Goal: Information Seeking & Learning: Check status

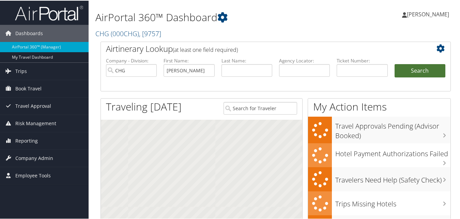
type input "[PERSON_NAME]"
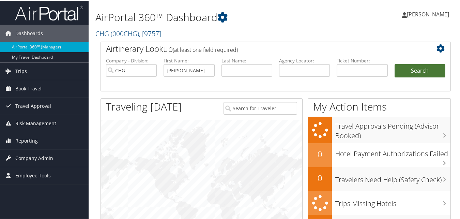
click at [431, 74] on button "Search" at bounding box center [420, 70] width 51 height 14
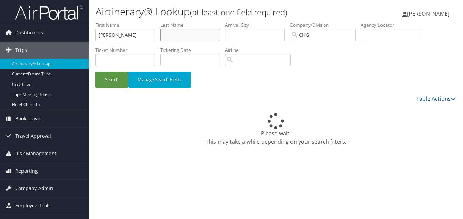
click at [185, 30] on input "text" at bounding box center [190, 35] width 60 height 13
paste input "Ruiz"
type input "Ruiz"
click at [113, 76] on button "Search" at bounding box center [111, 80] width 33 height 16
drag, startPoint x: 182, startPoint y: 34, endPoint x: 136, endPoint y: 38, distance: 46.5
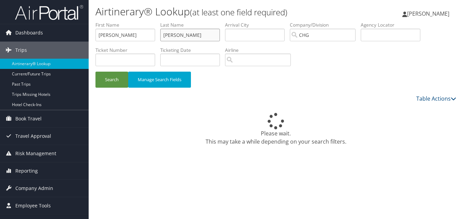
click at [136, 21] on ul "First Name Bonilla Last Name Ruiz Departure City Arrival City Company/Division …" at bounding box center [275, 21] width 361 height 0
drag, startPoint x: 136, startPoint y: 38, endPoint x: 27, endPoint y: 29, distance: 109.2
click at [20, 27] on div "Dashboards AirPortal 360™ (Manager) My Travel Dashboard Trips Airtinerary® Look…" at bounding box center [231, 109] width 463 height 219
click at [380, 31] on input "text" at bounding box center [391, 35] width 60 height 13
paste input "KFNPAX"
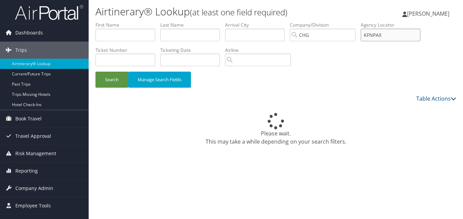
click at [380, 35] on input "KFNPAX" at bounding box center [391, 35] width 60 height 13
type input "KFNPAX"
click at [126, 78] on button "Search" at bounding box center [111, 80] width 33 height 16
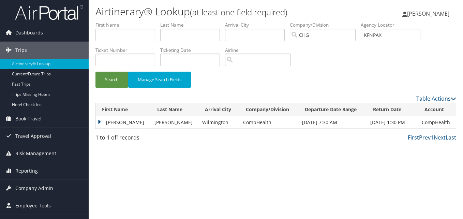
click at [99, 118] on td "Jose" at bounding box center [123, 122] width 55 height 12
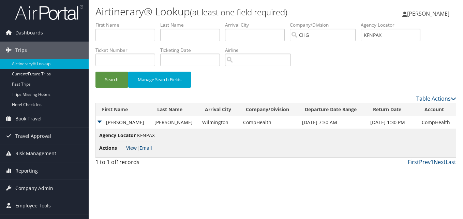
click at [128, 146] on link "View" at bounding box center [131, 148] width 11 height 6
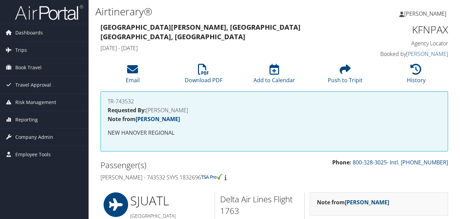
scroll to position [565, 0]
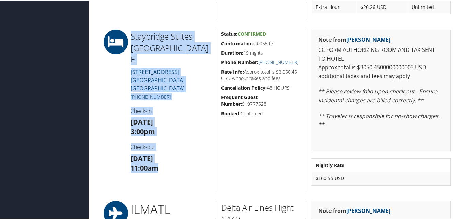
drag, startPoint x: 0, startPoint y: 0, endPoint x: 110, endPoint y: 125, distance: 166.7
click at [110, 125] on div at bounding box center [110, 110] width 30 height 163
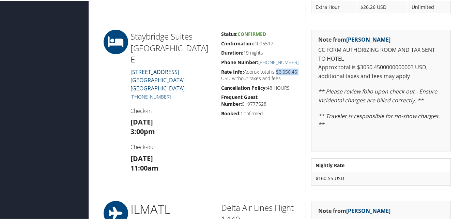
drag, startPoint x: 276, startPoint y: 71, endPoint x: 297, endPoint y: 68, distance: 22.0
click at [297, 68] on h5 "Rate Info: Approx total is $3,050.45 USD without taxes and fees" at bounding box center [261, 74] width 80 height 13
click at [164, 126] on div "Staybridge Suites Wilmington E 5010 NEW CENTRE DRIVE, WILMINGTON NC US 28403 WI…" at bounding box center [171, 110] width 90 height 163
drag, startPoint x: 300, startPoint y: 70, endPoint x: 242, endPoint y: 67, distance: 58.1
click at [242, 67] on div "Status: Confirmed Confirmation: 4095517 Duration: 19 nights Phone Number: +1 (9…" at bounding box center [261, 110] width 90 height 163
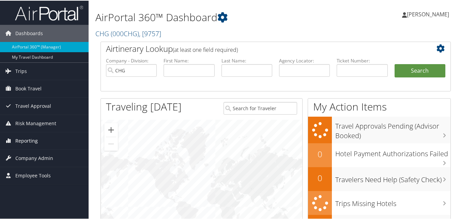
click at [45, 139] on link "Reporting" at bounding box center [44, 140] width 89 height 17
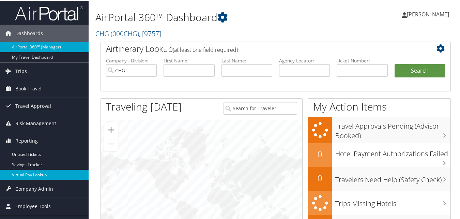
click at [39, 177] on link "Virtual Pay Lookup" at bounding box center [44, 174] width 89 height 10
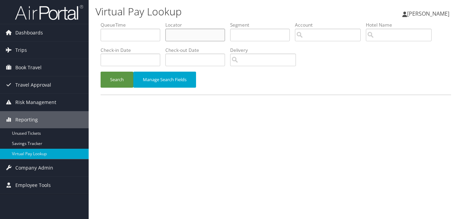
click at [216, 40] on input "text" at bounding box center [195, 35] width 60 height 13
paste input "DHQKGR"
click at [181, 36] on input "DHQKGR" at bounding box center [195, 35] width 60 height 13
click at [124, 83] on button "Search" at bounding box center [117, 80] width 33 height 16
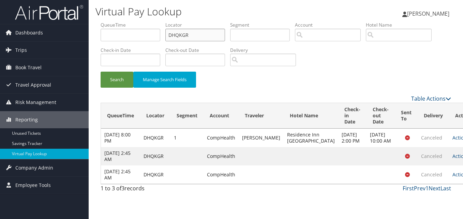
drag, startPoint x: 212, startPoint y: 35, endPoint x: 173, endPoint y: 36, distance: 39.6
click at [158, 21] on ul "QueueTime Locator DHQKGR Segment Account Traveler Hotel Name Check-in Date Chec…" at bounding box center [276, 21] width 351 height 0
paste input "OHDRJK"
click at [122, 75] on button "Search" at bounding box center [117, 80] width 33 height 16
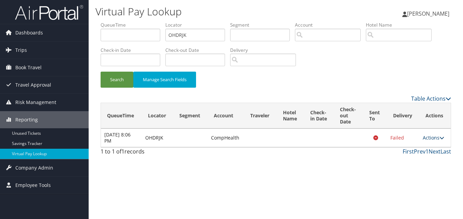
click at [428, 137] on link "Actions" at bounding box center [433, 137] width 21 height 6
click at [428, 159] on link "Logs" at bounding box center [421, 159] width 43 height 12
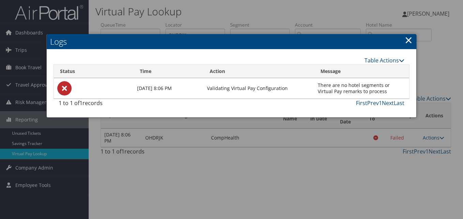
click at [407, 39] on link "×" at bounding box center [409, 40] width 8 height 14
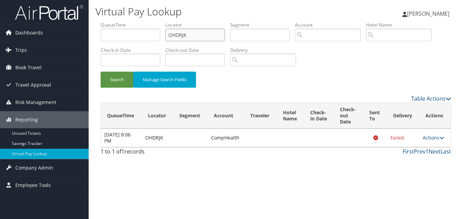
drag, startPoint x: 173, startPoint y: 38, endPoint x: 146, endPoint y: 43, distance: 28.1
click at [135, 21] on ul "QueueTime Locator OHDRJK Segment Account Traveler Hotel Name Check-in Date Chec…" at bounding box center [276, 21] width 351 height 0
paste input "UHKHLC"
type input "UHKHLC"
click at [110, 76] on button "Search" at bounding box center [117, 80] width 33 height 16
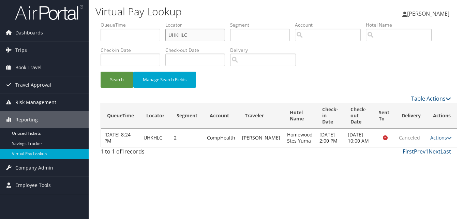
paste input "KBPMN"
click at [159, 21] on ul "QueueTime Locator KBPMNC Segment Account Traveler Hotel Name Check-in Date Chec…" at bounding box center [276, 21] width 351 height 0
click at [181, 34] on input "KBPMNC" at bounding box center [195, 35] width 60 height 13
type input "KBPMNC"
click at [121, 79] on button "Search" at bounding box center [117, 80] width 33 height 16
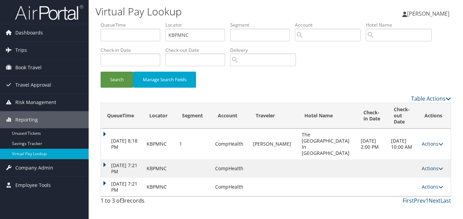
click at [104, 129] on td "Jul 24, 2025 8:18 PM" at bounding box center [122, 144] width 42 height 31
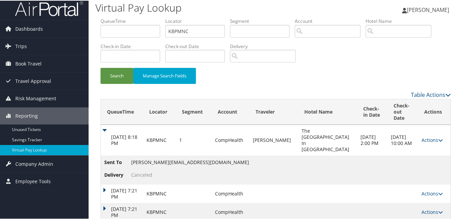
scroll to position [6, 0]
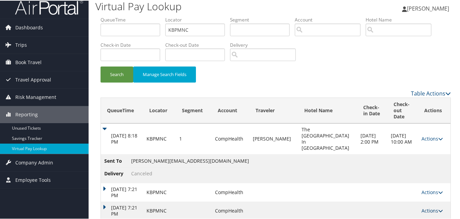
click at [431, 207] on link "Actions" at bounding box center [432, 210] width 21 height 6
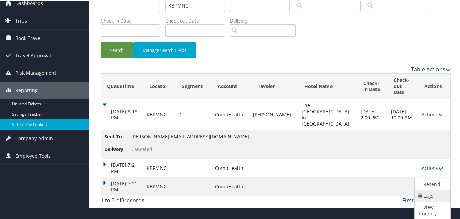
click at [438, 197] on link "Logs" at bounding box center [432, 195] width 34 height 12
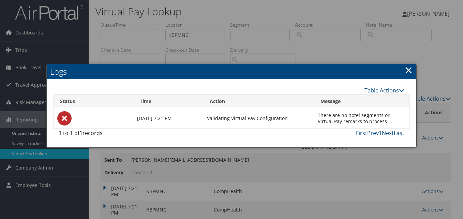
click at [328, 174] on div at bounding box center [231, 109] width 463 height 219
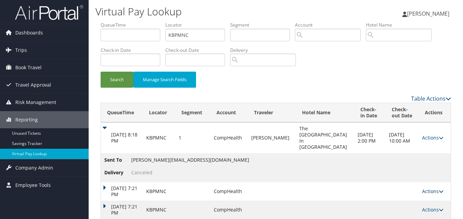
click at [427, 188] on link "Actions" at bounding box center [432, 191] width 21 height 6
click at [417, 186] on link "Logs" at bounding box center [417, 189] width 43 height 12
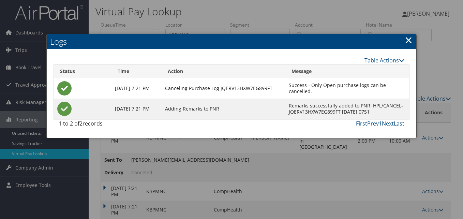
click at [406, 38] on link "×" at bounding box center [409, 40] width 8 height 14
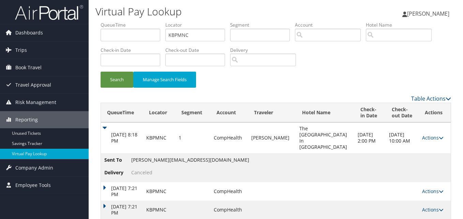
click at [439, 135] on icon at bounding box center [441, 137] width 5 height 5
click at [417, 145] on link "Logs" at bounding box center [417, 142] width 43 height 12
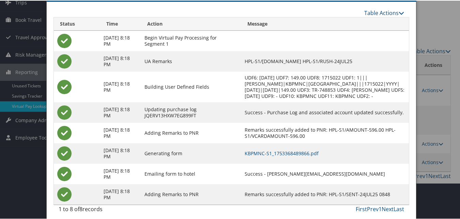
scroll to position [52, 0]
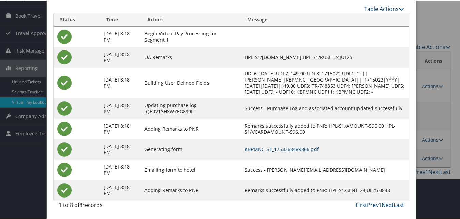
click at [275, 149] on link "KBPMNC-S1_1753368489866.pdf" at bounding box center [282, 148] width 74 height 6
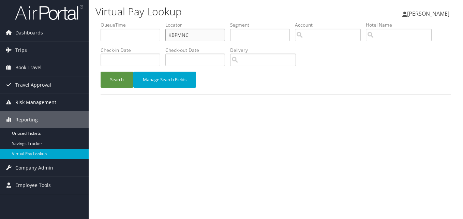
drag, startPoint x: 196, startPoint y: 37, endPoint x: 128, endPoint y: 27, distance: 68.6
click at [128, 21] on ul "QueueTime Locator KBPMNC Segment Account Traveler Hotel Name Check-in Date Chec…" at bounding box center [276, 21] width 351 height 0
paste input "DGWEOY"
type input "DGWEOY"
click at [123, 82] on button "Search" at bounding box center [117, 80] width 33 height 16
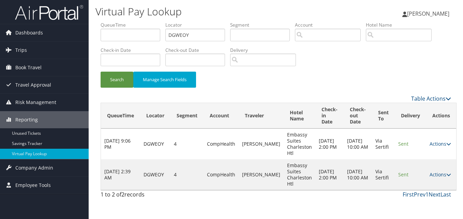
click at [427, 179] on td "Actions Resend Logs View Itinerary" at bounding box center [441, 174] width 30 height 31
click at [433, 175] on link "Actions" at bounding box center [440, 174] width 21 height 6
click at [428, 190] on link "Logs" at bounding box center [422, 196] width 43 height 12
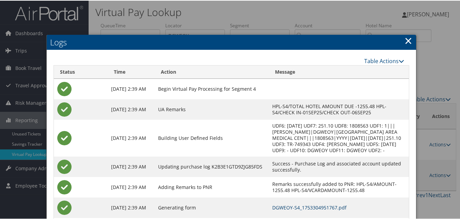
click at [281, 205] on link "DGWEOY-S4_1753304951767.pdf" at bounding box center [310, 207] width 74 height 6
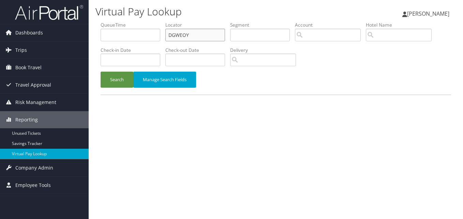
paste input "WHIKLI"
drag, startPoint x: 189, startPoint y: 35, endPoint x: 115, endPoint y: 33, distance: 74.4
click at [115, 21] on ul "QueueTime Locator WHIKLI Segment Account Traveler Hotel Name Check-in Date Chec…" at bounding box center [276, 21] width 351 height 0
type input "WHIKLI"
click at [125, 79] on button "Search" at bounding box center [117, 80] width 33 height 16
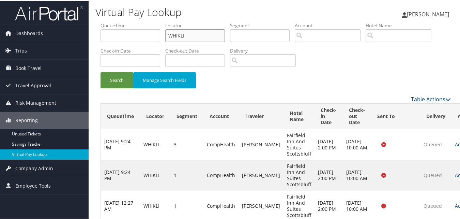
drag, startPoint x: 192, startPoint y: 33, endPoint x: 152, endPoint y: 33, distance: 39.9
click at [152, 21] on ul "QueueTime Locator WHIKLI Segment Account Traveler Hotel Name Check-in Date Chec…" at bounding box center [276, 21] width 351 height 0
paste input "LKVVR"
click at [120, 83] on button "Search" at bounding box center [117, 80] width 33 height 16
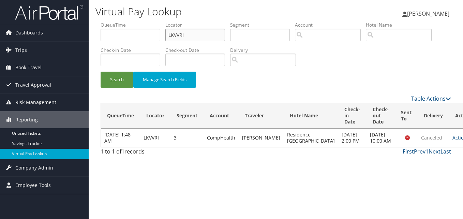
drag, startPoint x: 165, startPoint y: 35, endPoint x: 151, endPoint y: 35, distance: 13.3
click at [151, 21] on ul "QueueTime Locator LKVVRI Segment Account Traveler Hotel Name Check-in Date Chec…" at bounding box center [276, 21] width 351 height 0
paste input "GXWRRJ"
click at [109, 83] on button "Search" at bounding box center [117, 80] width 33 height 16
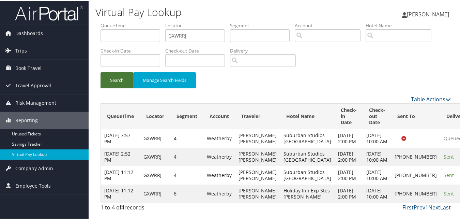
scroll to position [38, 0]
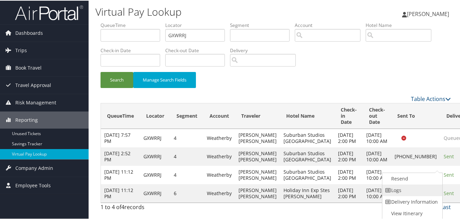
click at [419, 184] on link "Logs" at bounding box center [412, 190] width 58 height 12
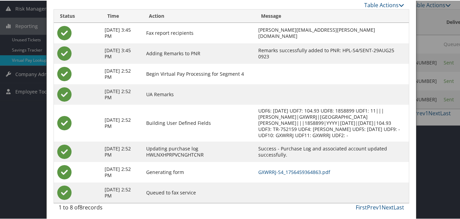
scroll to position [97, 0]
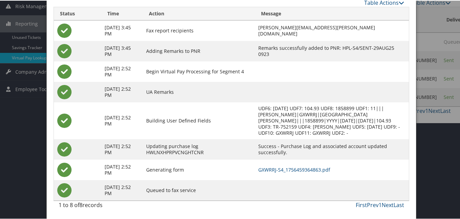
click at [430, 159] on div at bounding box center [231, 109] width 463 height 219
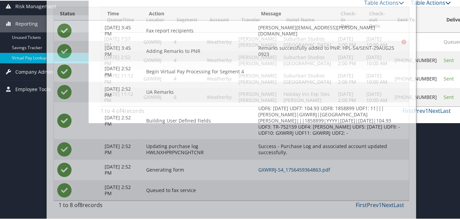
click at [432, 106] on tbody "Aug 21, 2025 7:57 PM GXWRRJ 4 Weatherby GROSSMAN CRAIG ELI Suburban Studios Mon…" at bounding box center [301, 69] width 401 height 74
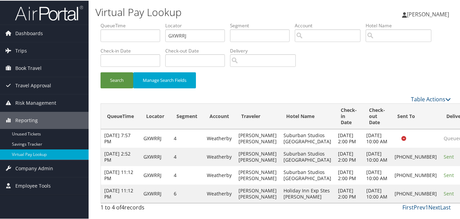
scroll to position [38, 0]
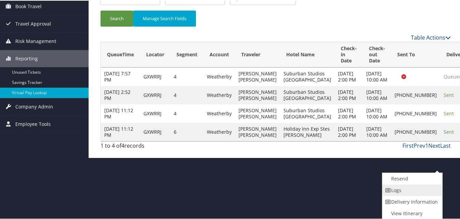
click at [388, 187] on link "Logs" at bounding box center [412, 190] width 58 height 12
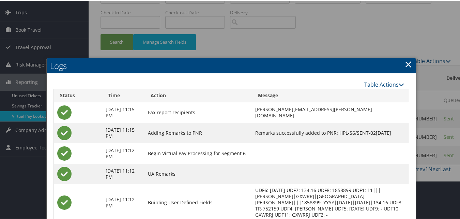
click at [361, 33] on div at bounding box center [231, 109] width 463 height 219
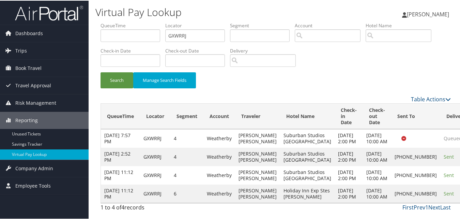
scroll to position [0, 0]
drag, startPoint x: 198, startPoint y: 37, endPoint x: 158, endPoint y: 37, distance: 39.9
click at [158, 21] on ul "QueueTime Locator GXWRRJ Segment Account Traveler Hotel Name Check-in Date Chec…" at bounding box center [276, 21] width 351 height 0
paste input "DUPIGC"
click at [129, 78] on button "Search" at bounding box center [117, 80] width 33 height 16
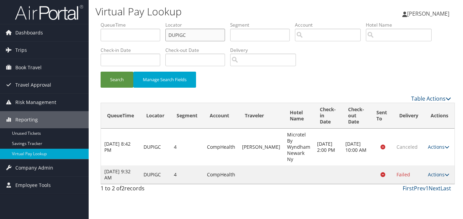
drag, startPoint x: 191, startPoint y: 34, endPoint x: 112, endPoint y: 30, distance: 79.9
click at [93, 31] on div "Virtual Pay Lookup Luke Perry Luke Perry My Settings Travel Agency Contacts Vie…" at bounding box center [276, 109] width 374 height 219
paste input "YXFSRV"
click at [182, 34] on input "YXFSRV" at bounding box center [195, 35] width 60 height 13
click at [122, 74] on button "Search" at bounding box center [117, 80] width 33 height 16
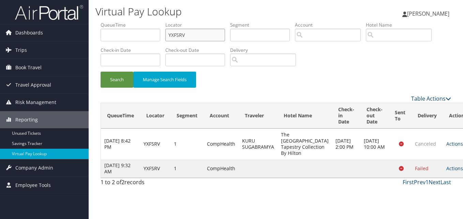
drag, startPoint x: 205, startPoint y: 36, endPoint x: 153, endPoint y: 38, distance: 51.9
click at [153, 21] on ul "QueueTime Locator YXFSRV Segment Account Traveler Hotel Name Check-in Date Chec…" at bounding box center [276, 21] width 351 height 0
paste input "SYVPDR"
click at [182, 33] on input "SYVPDR" at bounding box center [195, 35] width 60 height 13
click at [105, 78] on button "Search" at bounding box center [117, 80] width 33 height 16
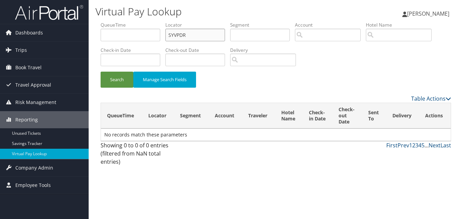
drag, startPoint x: 192, startPoint y: 36, endPoint x: 129, endPoint y: 30, distance: 63.3
click at [129, 21] on ul "QueueTime Locator SYVPDR Segment Account Traveler Hotel Name Check-in Date Chec…" at bounding box center [276, 21] width 351 height 0
paste input "WLCOYW"
click at [181, 37] on input "WLCOYW" at bounding box center [195, 35] width 60 height 13
type input "WLCOYW"
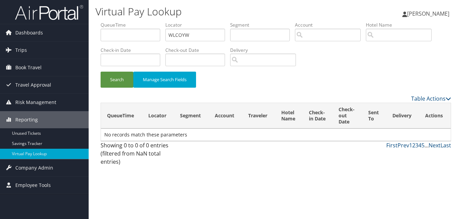
click at [114, 71] on li "Check-in Date" at bounding box center [133, 59] width 65 height 25
click at [115, 78] on button "Search" at bounding box center [117, 80] width 33 height 16
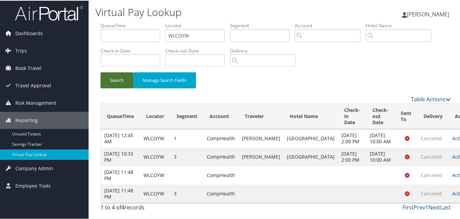
scroll to position [8, 0]
drag, startPoint x: 201, startPoint y: 25, endPoint x: 131, endPoint y: 32, distance: 70.3
click at [131, 21] on ul "QueueTime Locator WLCOYW Segment Account Traveler Hotel Name Check-in Date Chec…" at bounding box center [276, 21] width 351 height 0
click at [46, 26] on link "Dashboards" at bounding box center [44, 32] width 89 height 17
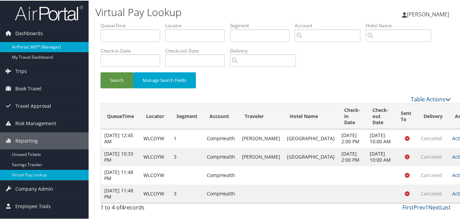
click at [50, 41] on link "AirPortal 360™ (Manager)" at bounding box center [44, 46] width 89 height 10
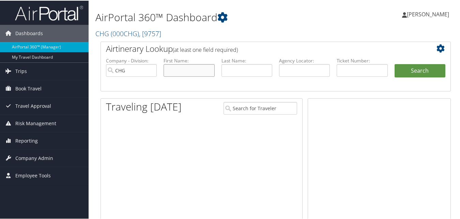
click at [191, 71] on input "text" at bounding box center [189, 69] width 51 height 13
paste input "[PERSON_NAME]"
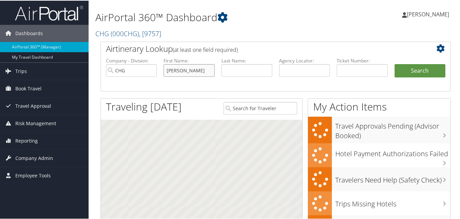
drag, startPoint x: 201, startPoint y: 72, endPoint x: 190, endPoint y: 70, distance: 10.3
click at [183, 73] on input "[PERSON_NAME]" at bounding box center [189, 69] width 51 height 13
click at [190, 70] on input "[PERSON_NAME]" at bounding box center [189, 69] width 51 height 13
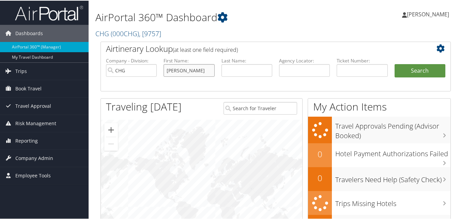
drag, startPoint x: 190, startPoint y: 70, endPoint x: 108, endPoint y: 70, distance: 81.9
click at [108, 70] on ul "Company - Division: CHG First Name: [GEOGRAPHIC_DATA][PERSON_NAME][GEOGRAPHIC_D…" at bounding box center [276, 74] width 347 height 34
type input "[PERSON_NAME]"
click at [238, 67] on input "text" at bounding box center [247, 69] width 51 height 13
paste input "Hampton,"
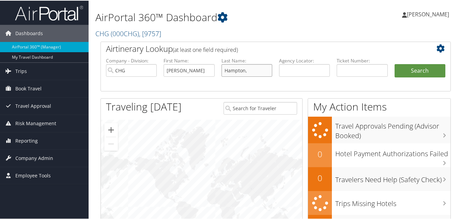
click at [253, 69] on input "Hampton," at bounding box center [247, 69] width 51 height 13
type input "Hampton"
click at [420, 70] on button "Search" at bounding box center [420, 70] width 51 height 14
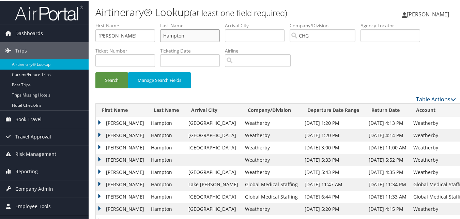
click at [105, 21] on ul "First Name [PERSON_NAME] Last Name [PERSON_NAME] Departure City Arrival City Co…" at bounding box center [275, 21] width 361 height 0
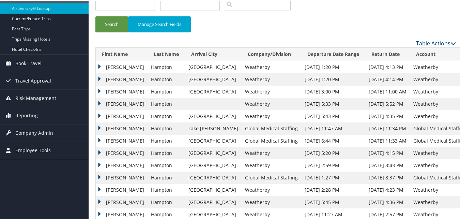
scroll to position [68, 0]
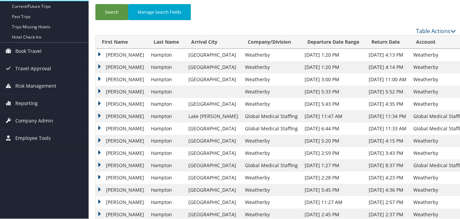
click at [108, 128] on td "[PERSON_NAME]" at bounding box center [122, 128] width 52 height 12
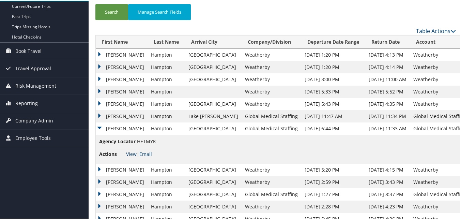
click at [130, 152] on link "View" at bounding box center [131, 153] width 11 height 6
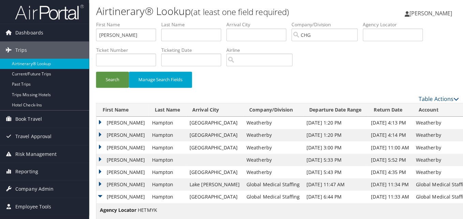
scroll to position [0, 0]
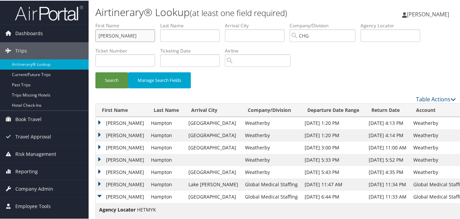
drag, startPoint x: 116, startPoint y: 32, endPoint x: 92, endPoint y: 33, distance: 23.9
click at [95, 33] on form "First Name [PERSON_NAME] Last Name Departure City Arrival City Company/Division…" at bounding box center [275, 57] width 361 height 73
click at [380, 32] on input "text" at bounding box center [391, 35] width 60 height 13
paste input "DJYRQS"
click at [379, 34] on input "DJYRQS" at bounding box center [391, 35] width 60 height 13
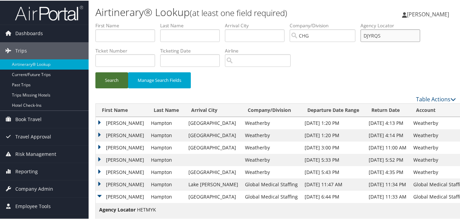
type input "DJYRQS"
click at [103, 83] on button "Search" at bounding box center [111, 80] width 33 height 16
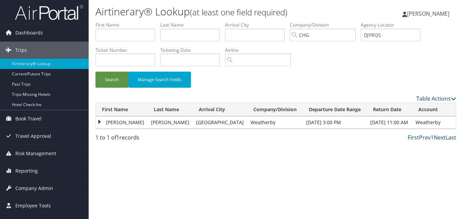
click at [111, 123] on td "Brian" at bounding box center [122, 122] width 52 height 12
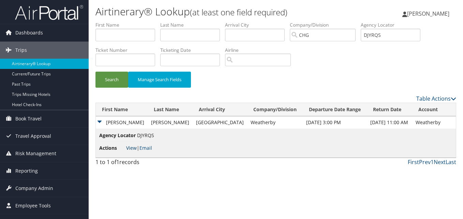
click at [129, 145] on link "View" at bounding box center [131, 148] width 11 height 6
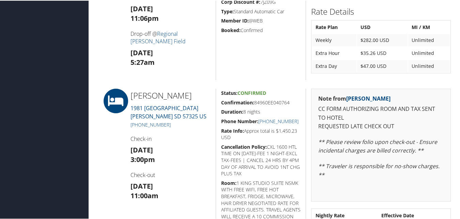
scroll to position [546, 0]
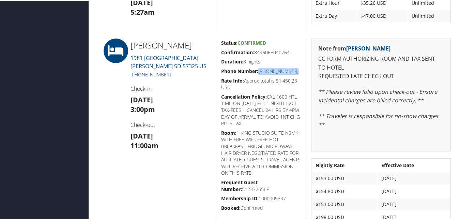
drag, startPoint x: 290, startPoint y: 69, endPoint x: 259, endPoint y: 72, distance: 31.8
click at [259, 72] on h5 "Phone Number: (605) 234-0985" at bounding box center [261, 70] width 80 height 7
drag, startPoint x: 297, startPoint y: 49, endPoint x: 217, endPoint y: 48, distance: 79.8
click at [217, 48] on div "Status: Confirmed Confirmation: 84960EE040764 Duration: 8 nights Phone Number: …" at bounding box center [261, 154] width 90 height 232
copy h5 "Confirmation: 84960EE040764"
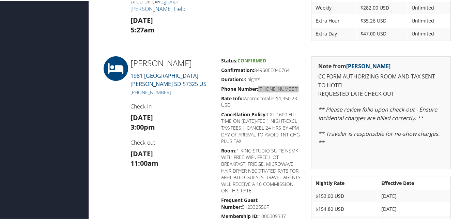
scroll to position [512, 0]
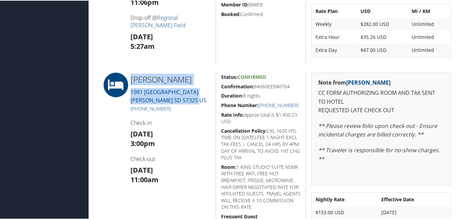
drag, startPoint x: 163, startPoint y: 107, endPoint x: 113, endPoint y: 87, distance: 53.9
click at [113, 87] on div "Americinn Chamberlain 1981 East King Street Chamberlain SD 57325 US (605) 234-0…" at bounding box center [275, 188] width 361 height 232
copy div "Americinn Chamberlain 1981 East King Street Chamberlain SD 57325 US"
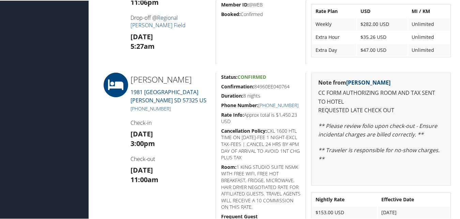
click at [165, 162] on div "Americinn Chamberlain 1981 East King Street Chamberlain SD 57325 US (605) 234-0…" at bounding box center [171, 188] width 90 height 232
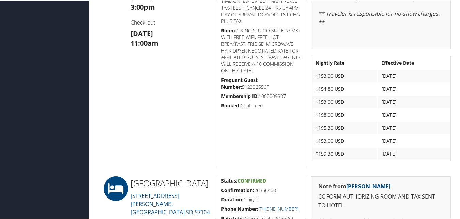
scroll to position [580, 0]
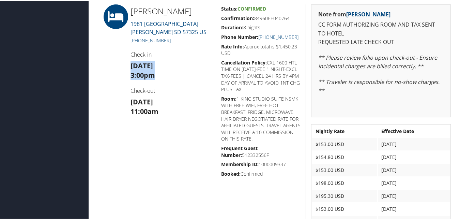
drag, startPoint x: 128, startPoint y: 77, endPoint x: 160, endPoint y: 89, distance: 34.0
click at [160, 89] on div "Americinn Chamberlain 1981 East King Street Chamberlain SD 57325 US (605) 234-0…" at bounding box center [171, 120] width 90 height 232
click at [181, 129] on div "Americinn Chamberlain 1981 East King Street Chamberlain SD 57325 US (605) 234-0…" at bounding box center [171, 120] width 90 height 232
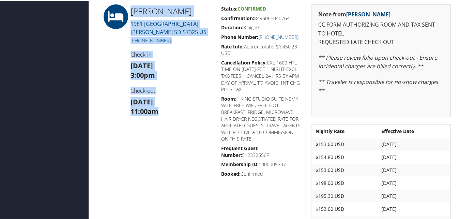
drag, startPoint x: 164, startPoint y: 124, endPoint x: 124, endPoint y: 106, distance: 43.2
click at [124, 106] on div "Americinn Chamberlain 1981 East King Street Chamberlain SD 57325 US (605) 234-0…" at bounding box center [275, 120] width 361 height 232
drag, startPoint x: 124, startPoint y: 106, endPoint x: 106, endPoint y: 83, distance: 29.6
click at [106, 83] on div at bounding box center [110, 120] width 30 height 232
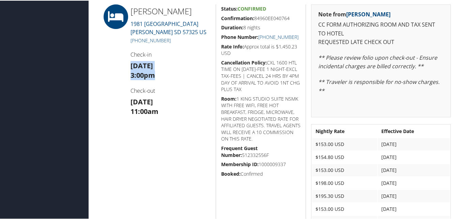
drag, startPoint x: 137, startPoint y: 84, endPoint x: 126, endPoint y: 81, distance: 11.5
click at [126, 81] on div "Americinn Chamberlain 1981 East King Street Chamberlain SD 57325 US (605) 234-0…" at bounding box center [171, 120] width 90 height 232
drag, startPoint x: 126, startPoint y: 81, endPoint x: 117, endPoint y: 78, distance: 9.6
click at [117, 78] on div at bounding box center [110, 120] width 30 height 232
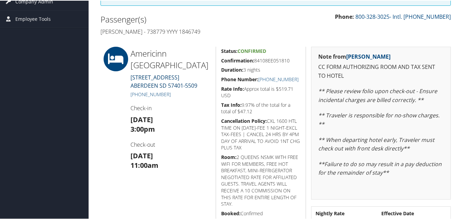
scroll to position [136, 0]
drag, startPoint x: 298, startPoint y: 56, endPoint x: 221, endPoint y: 59, distance: 77.1
click at [221, 59] on h5 "Confirmation: 84108EE051810" at bounding box center [261, 59] width 80 height 7
copy h5 "Confirmation: 84108EE051810"
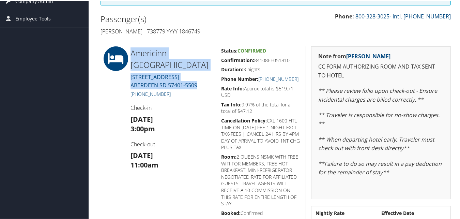
drag, startPoint x: 197, startPoint y: 74, endPoint x: 131, endPoint y: 43, distance: 72.6
click at [131, 43] on div "85981904 [GEOGRAPHIC_DATA], [GEOGRAPHIC_DATA] [GEOGRAPHIC_DATA], [GEOGRAPHIC_DA…" at bounding box center [275, 102] width 361 height 434
copy div "Americinn [GEOGRAPHIC_DATA] [STREET_ADDRESS]"
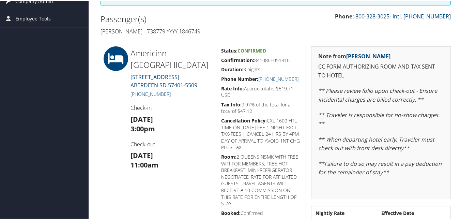
click at [174, 90] on div "Americinn [GEOGRAPHIC_DATA] [STREET_ADDRESS] [PHONE_NUMBER] Check-in [DATE] 3:0…" at bounding box center [171, 156] width 90 height 220
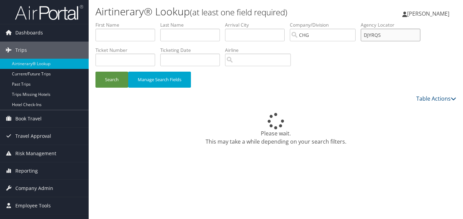
drag, startPoint x: 397, startPoint y: 35, endPoint x: 357, endPoint y: 32, distance: 39.3
click at [357, 21] on ul "First Name Last Name Departure City Arrival City Company/Division CHG Airport/C…" at bounding box center [275, 21] width 361 height 0
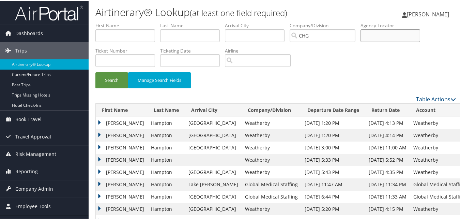
click at [392, 36] on input "text" at bounding box center [391, 35] width 60 height 13
paste input "SPEITE"
type input "SPEITE"
click at [107, 80] on button "Search" at bounding box center [111, 80] width 33 height 16
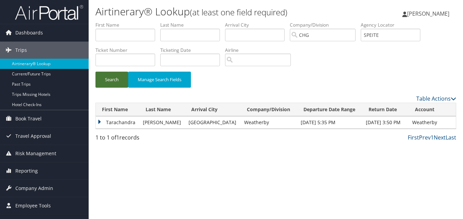
click at [112, 84] on button "Search" at bounding box center [111, 80] width 33 height 16
click at [119, 122] on td "Tarachandra" at bounding box center [118, 122] width 44 height 12
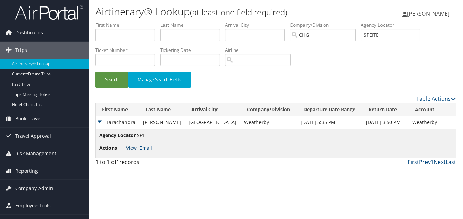
click at [134, 150] on link "View" at bounding box center [131, 148] width 11 height 6
drag, startPoint x: 392, startPoint y: 34, endPoint x: 365, endPoint y: 34, distance: 26.6
click at [365, 34] on input "SPEITE" at bounding box center [391, 35] width 60 height 13
click at [119, 34] on input "text" at bounding box center [125, 35] width 60 height 13
paste input "Loring, Joseph"
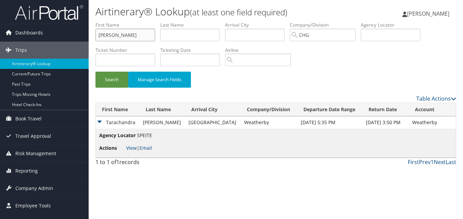
drag, startPoint x: 115, startPoint y: 35, endPoint x: 95, endPoint y: 37, distance: 20.2
click at [95, 37] on form "First Name Loring, Joseph Last Name Departure City Arrival City Company/Divisio…" at bounding box center [275, 57] width 361 height 73
type input "Joseph"
click at [185, 27] on label "Last Name" at bounding box center [192, 24] width 65 height 7
click at [183, 29] on input "text" at bounding box center [190, 35] width 60 height 13
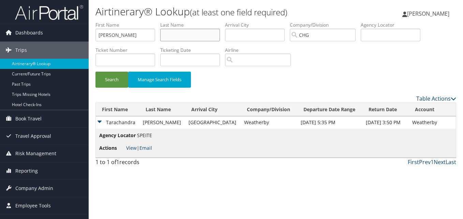
paste input "Loring,"
type input "Loring"
click at [95, 72] on button "Search" at bounding box center [111, 80] width 33 height 16
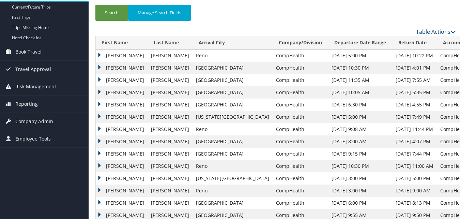
scroll to position [68, 0]
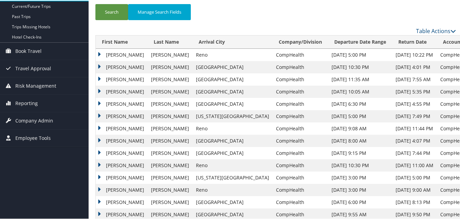
click at [107, 162] on td "Joseph" at bounding box center [122, 165] width 52 height 12
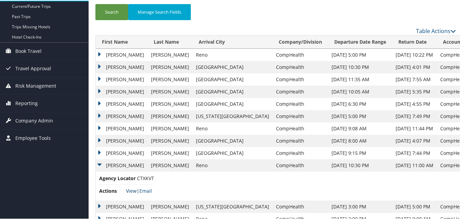
click at [133, 190] on link "View" at bounding box center [131, 190] width 11 height 6
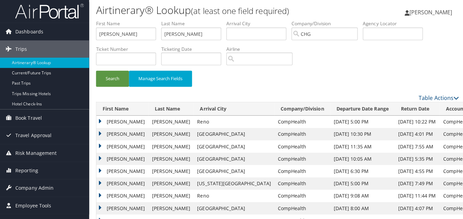
scroll to position [0, 0]
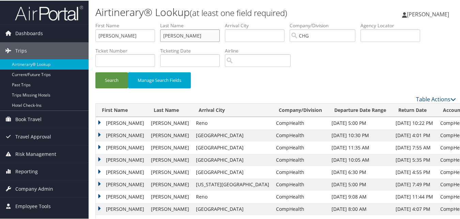
drag, startPoint x: 197, startPoint y: 36, endPoint x: 144, endPoint y: 44, distance: 54.4
click at [144, 21] on ul "First Name Joseph Last Name Loring Departure City Arrival City Company/Division…" at bounding box center [275, 21] width 361 height 0
click at [95, 38] on form "First Name Joseph Last Name Departure City Arrival City Company/Division CHG Ai…" at bounding box center [275, 57] width 361 height 73
click at [391, 39] on input "text" at bounding box center [391, 35] width 60 height 13
paste input "LHGLZK"
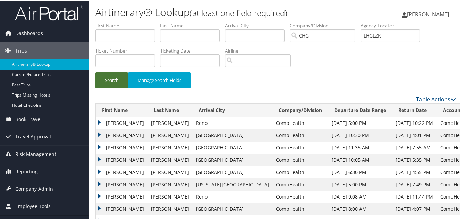
click at [112, 76] on button "Search" at bounding box center [111, 80] width 33 height 16
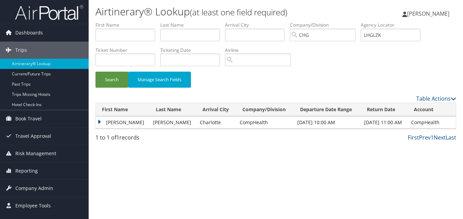
click at [115, 120] on td "Margaret" at bounding box center [123, 122] width 54 height 12
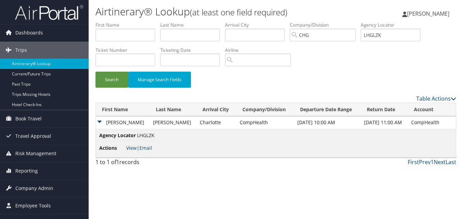
click at [132, 144] on li "Actions View | Email" at bounding box center [126, 148] width 55 height 12
click at [130, 149] on link "View" at bounding box center [131, 148] width 11 height 6
paste input "MQCVRJ"
drag, startPoint x: 372, startPoint y: 39, endPoint x: 356, endPoint y: 39, distance: 15.7
click at [356, 21] on ul "First Name Last Name Departure City Arrival City Company/Division CHG Airport/C…" at bounding box center [275, 21] width 361 height 0
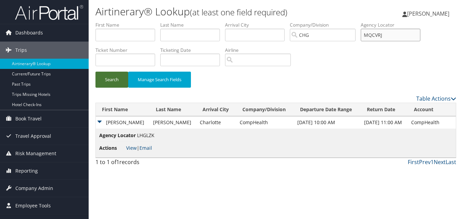
type input "MQCVRJ"
drag, startPoint x: 114, startPoint y: 76, endPoint x: 121, endPoint y: 79, distance: 7.9
click at [116, 77] on button "Search" at bounding box center [111, 80] width 33 height 16
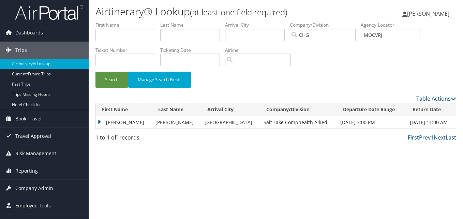
click at [109, 120] on td "Wendy" at bounding box center [124, 122] width 56 height 12
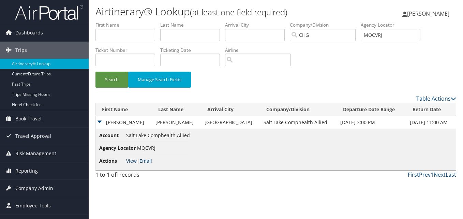
click at [132, 161] on link "View" at bounding box center [131, 161] width 11 height 6
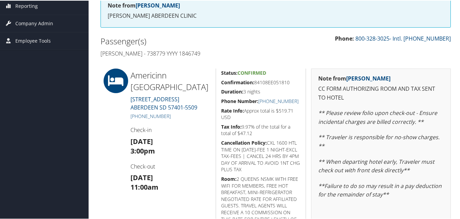
scroll to position [102, 0]
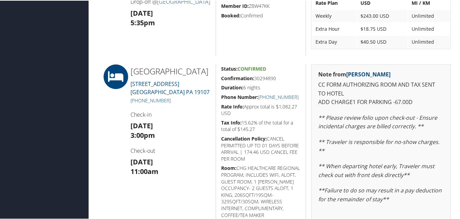
scroll to position [273, 0]
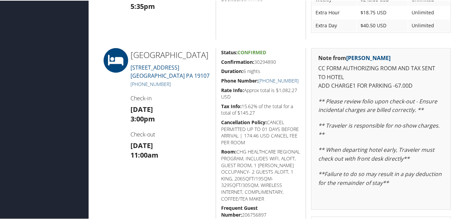
drag, startPoint x: 277, startPoint y: 62, endPoint x: 215, endPoint y: 62, distance: 61.7
click at [216, 62] on div "Status: Confirmed Confirmation: 30294890 Duration: 6 nights Phone Number: +1 (2…" at bounding box center [261, 155] width 90 height 216
drag, startPoint x: 175, startPoint y: 93, endPoint x: 138, endPoint y: 92, distance: 36.8
click at [138, 87] on h5 "+1 (215) 607-2020" at bounding box center [171, 83] width 80 height 7
copy link "215) 607-2020"
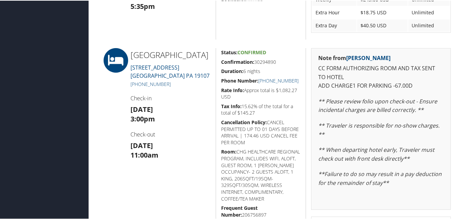
click at [183, 100] on div "Aloft Philadelphia Downtown 101 North Broad Street PHILADELPHIA PA 19107 +1 (21…" at bounding box center [171, 155] width 90 height 216
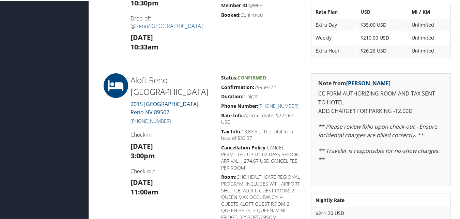
scroll to position [307, 0]
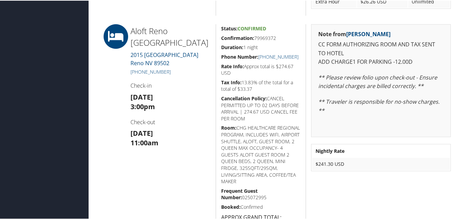
drag, startPoint x: 283, startPoint y: 40, endPoint x: 215, endPoint y: 38, distance: 68.2
click at [216, 38] on div "Status: Confirmed Confirmation: 79969372 Duration: 1 night Phone Number: [PHONE…" at bounding box center [261, 130] width 90 height 213
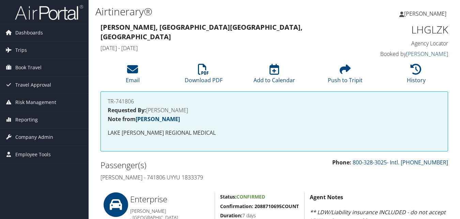
scroll to position [310, 0]
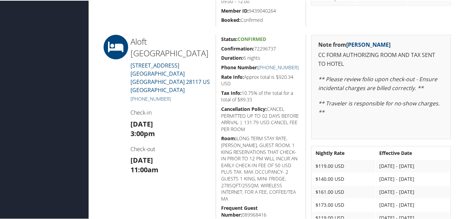
drag, startPoint x: 286, startPoint y: 48, endPoint x: 219, endPoint y: 50, distance: 67.2
click at [219, 50] on div "Status: Confirmed Confirmation: 72296737 Duration: 6 nights Phone Number: [PHON…" at bounding box center [261, 132] width 90 height 197
copy h5 "Confirmation: 72296737"
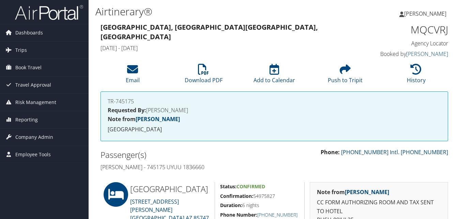
scroll to position [102, 0]
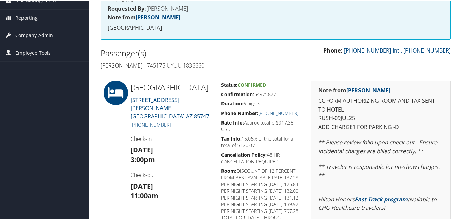
drag, startPoint x: 284, startPoint y: 93, endPoint x: 219, endPoint y: 96, distance: 65.2
click at [219, 96] on div "Status: Confirmed Confirmation: 54975827 Duration: 6 nights Phone Number: +1 (5…" at bounding box center [261, 203] width 90 height 247
copy h5 "Confirmation: 54975827"
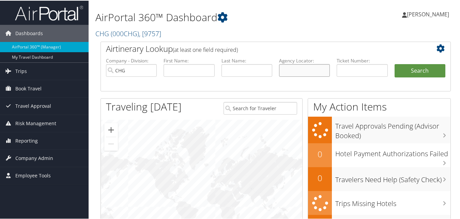
click at [289, 72] on input "text" at bounding box center [304, 69] width 51 height 13
paste input "MUDGVN"
type input "MUDGVN"
click at [432, 72] on button "Search" at bounding box center [420, 70] width 51 height 14
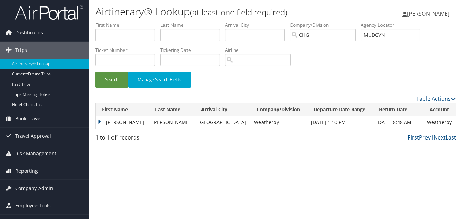
click at [118, 120] on td "[PERSON_NAME]" at bounding box center [122, 122] width 53 height 12
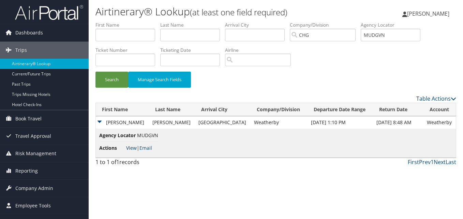
click at [131, 147] on link "View" at bounding box center [131, 148] width 11 height 6
drag, startPoint x: 396, startPoint y: 36, endPoint x: 369, endPoint y: 36, distance: 26.3
click at [369, 36] on input "MUDGVN" at bounding box center [391, 35] width 60 height 13
paste input "AIVYTO"
type input "AIVYTO"
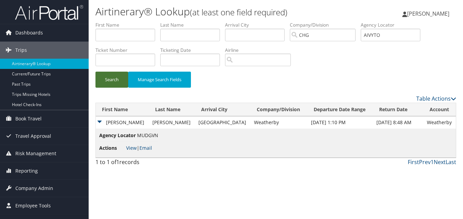
click at [118, 80] on button "Search" at bounding box center [111, 80] width 33 height 16
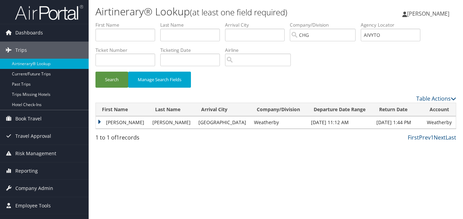
click at [110, 122] on td "[PERSON_NAME]" at bounding box center [122, 122] width 53 height 12
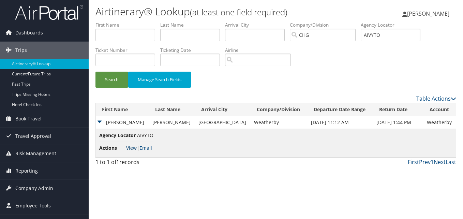
click at [131, 147] on link "View" at bounding box center [131, 148] width 11 height 6
drag, startPoint x: 369, startPoint y: 37, endPoint x: 358, endPoint y: 39, distance: 10.8
click at [358, 21] on ul "First Name Last Name Departure City Arrival City Company/Division CHG Airport/C…" at bounding box center [275, 21] width 361 height 0
click at [131, 38] on input "text" at bounding box center [125, 35] width 60 height 13
paste input "Scharrer, Melanie"
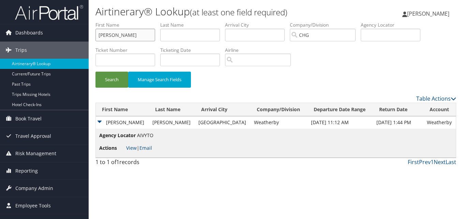
click at [121, 36] on input "Scharrer, Melanie" at bounding box center [125, 35] width 60 height 13
drag, startPoint x: 120, startPoint y: 36, endPoint x: 90, endPoint y: 35, distance: 29.3
click at [95, 35] on form "First Name Scharrer, Melanie Last Name Departure City Arrival City Company/Divi…" at bounding box center [275, 57] width 361 height 73
type input "Melanie"
click at [200, 34] on input "text" at bounding box center [190, 35] width 60 height 13
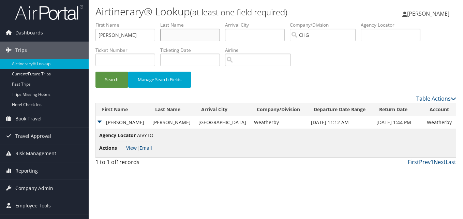
paste input "Scharrer,"
type input "Scharrer"
click at [102, 75] on button "Search" at bounding box center [111, 80] width 33 height 16
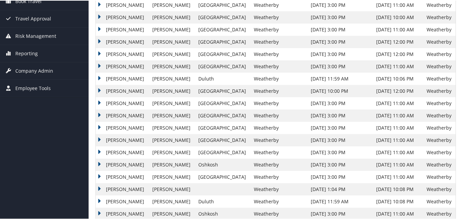
scroll to position [102, 0]
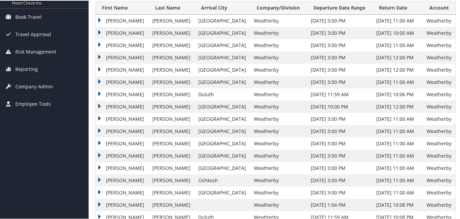
click at [107, 130] on td "Melanie" at bounding box center [122, 130] width 53 height 12
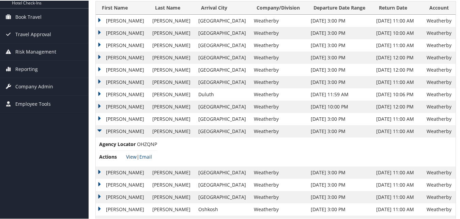
click at [133, 156] on link "View" at bounding box center [131, 156] width 11 height 6
click at [121, 118] on td "Melanie" at bounding box center [122, 118] width 53 height 12
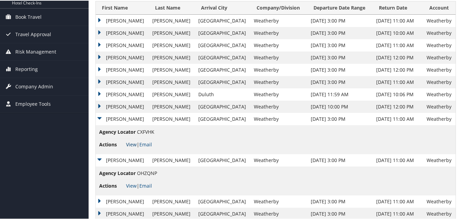
click at [133, 144] on link "View" at bounding box center [131, 144] width 11 height 6
click at [118, 18] on td "Melanie" at bounding box center [122, 20] width 53 height 12
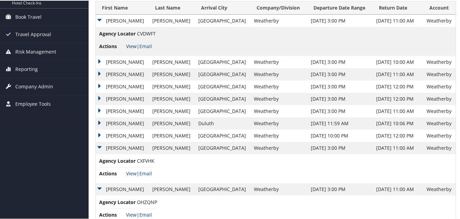
click at [133, 45] on link "View" at bounding box center [131, 45] width 11 height 6
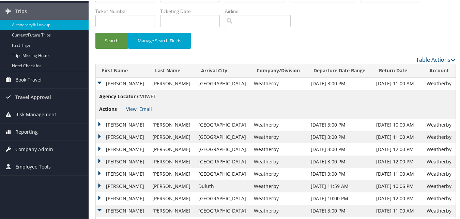
scroll to position [0, 0]
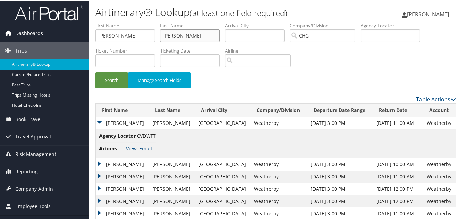
drag, startPoint x: 186, startPoint y: 35, endPoint x: 48, endPoint y: 29, distance: 137.9
drag, startPoint x: 136, startPoint y: 37, endPoint x: 35, endPoint y: 33, distance: 101.0
paste input "Decio, Danilo"
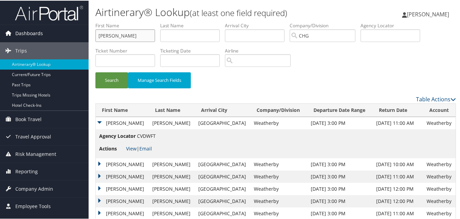
drag, startPoint x: 113, startPoint y: 36, endPoint x: 75, endPoint y: 38, distance: 37.9
type input "Danilo"
click at [205, 35] on input "text" at bounding box center [190, 35] width 60 height 13
paste input "Decio,"
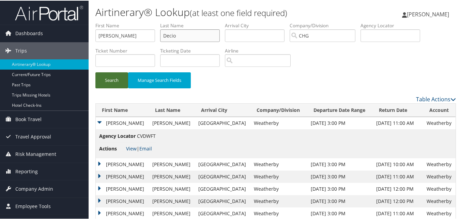
type input "Decio"
click at [114, 79] on button "Search" at bounding box center [111, 80] width 33 height 16
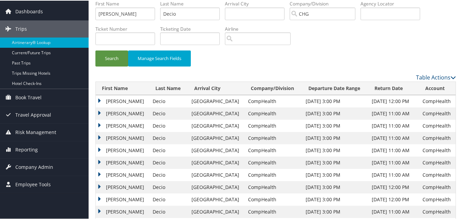
scroll to position [34, 0]
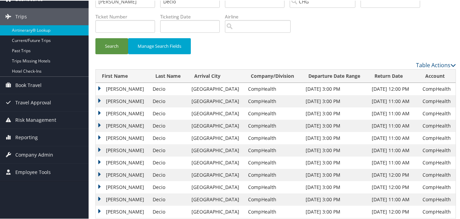
click at [108, 110] on td "Danilo" at bounding box center [123, 113] width 54 height 12
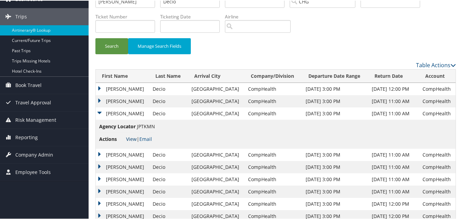
click at [130, 136] on link "View" at bounding box center [131, 138] width 11 height 6
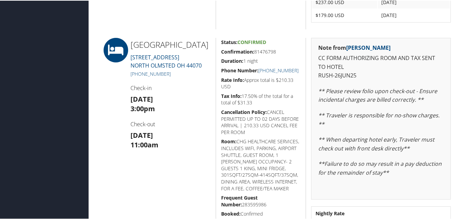
scroll to position [834, 0]
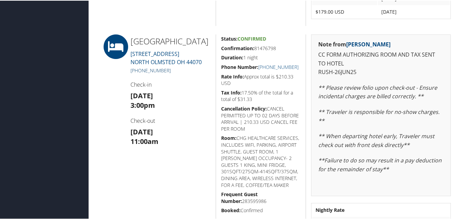
drag, startPoint x: 173, startPoint y: 98, endPoint x: 138, endPoint y: 100, distance: 35.2
click at [138, 73] on h5 "[PHONE_NUMBER]" at bounding box center [171, 70] width 80 height 7
copy link "(440) 772-4300"
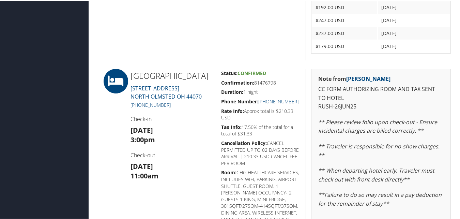
scroll to position [800, 0]
click at [118, 139] on div at bounding box center [110, 169] width 30 height 203
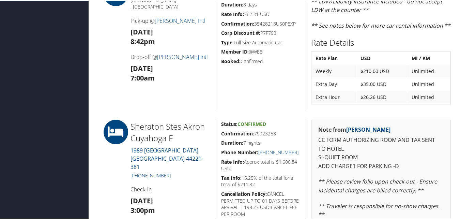
scroll to position [580, 0]
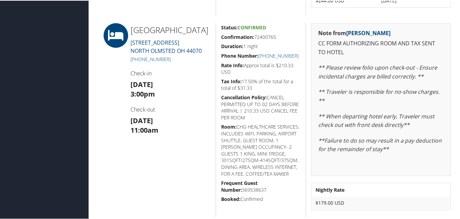
scroll to position [830, 0]
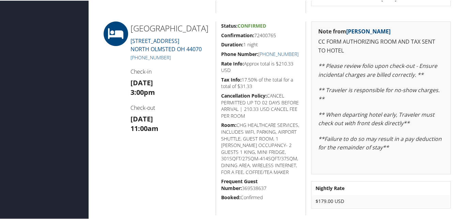
drag, startPoint x: 280, startPoint y: 31, endPoint x: 219, endPoint y: 35, distance: 60.8
click at [219, 35] on div "Status: Confirmed Confirmation: 72400765 Duration: 1 night Phone Number: [PHONE…" at bounding box center [261, 118] width 90 height 194
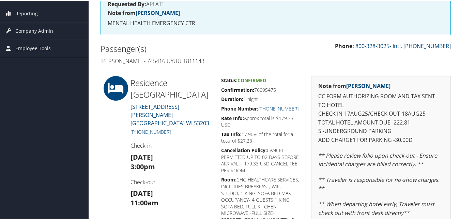
scroll to position [139, 0]
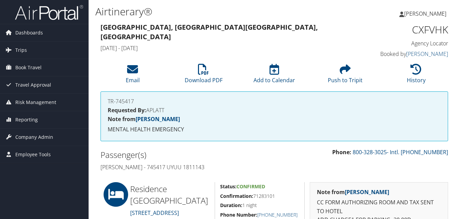
scroll to position [136, 0]
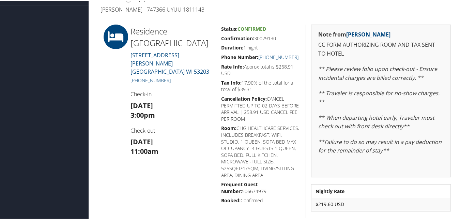
scroll to position [171, 0]
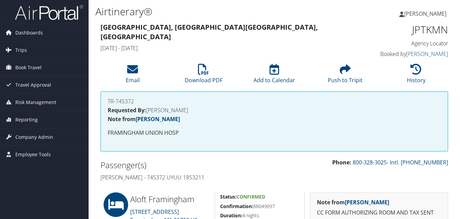
scroll to position [139, 0]
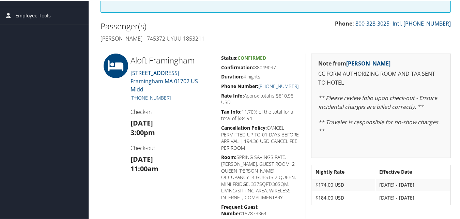
drag, startPoint x: 281, startPoint y: 65, endPoint x: 220, endPoint y: 65, distance: 61.1
click at [221, 65] on h5 "Confirmation: 88049097" at bounding box center [261, 66] width 80 height 7
copy h5 "Confirmation: 88049097"
